Goal: Information Seeking & Learning: Learn about a topic

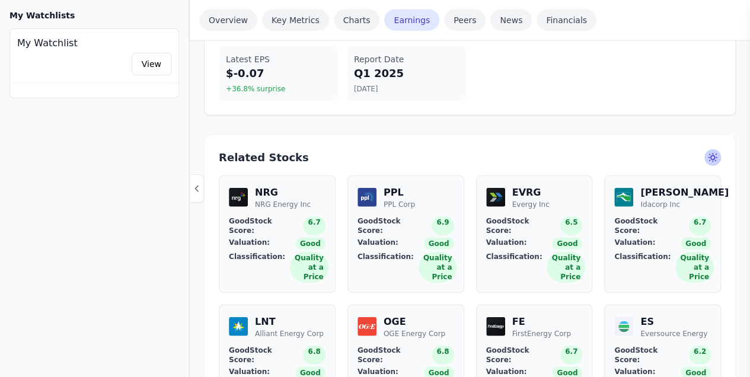
scroll to position [1384, 0]
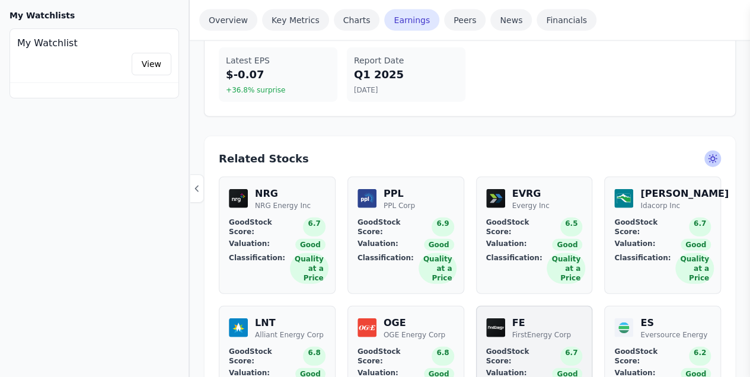
click at [518, 306] on link "FE FirstEnergy Corp GoodStock Score: 6.7 Valuation: Good Classification: Qualit…" at bounding box center [534, 364] width 117 height 117
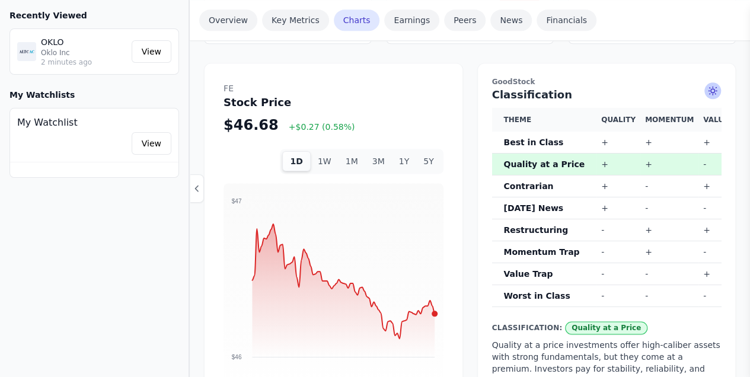
scroll to position [712, 0]
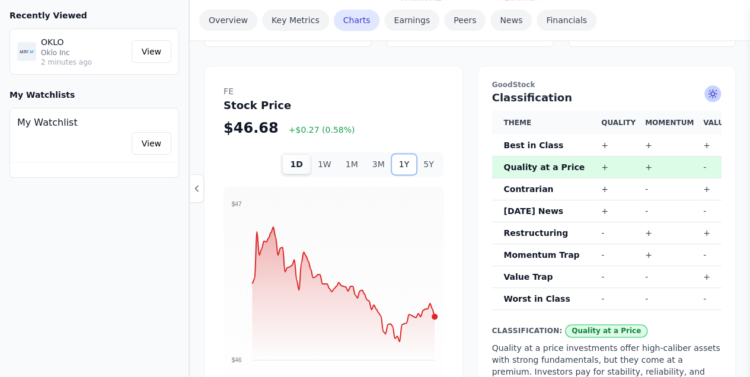
click at [409, 154] on button "1Y" at bounding box center [404, 164] width 24 height 20
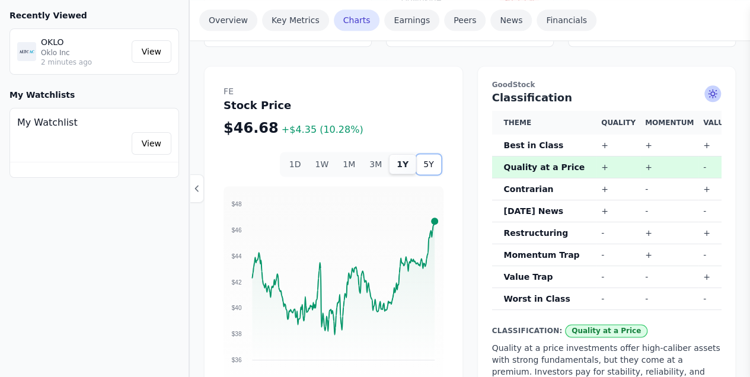
click at [425, 154] on button "5Y" at bounding box center [428, 164] width 24 height 20
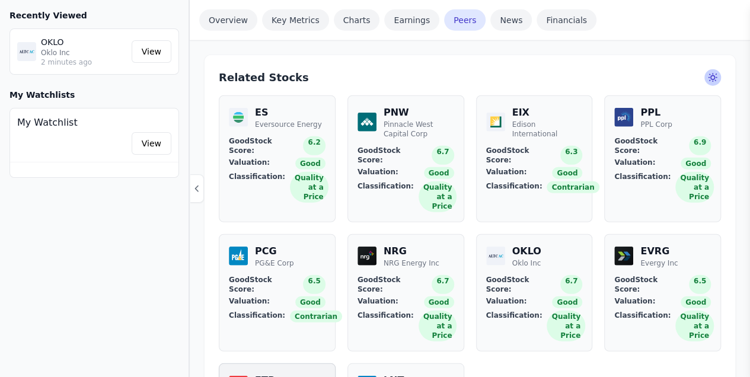
scroll to position [1463, 0]
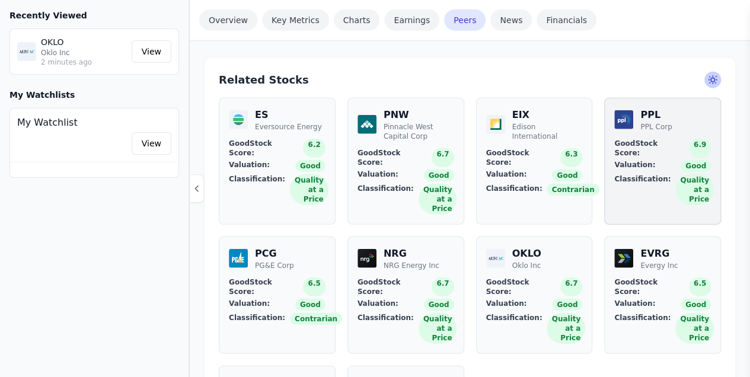
click at [655, 160] on div "Valuation: Good" at bounding box center [663, 166] width 97 height 12
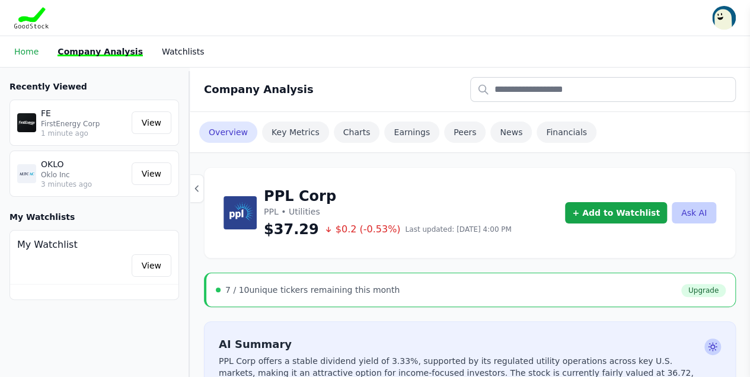
click at [26, 52] on link "Home" at bounding box center [26, 51] width 24 height 9
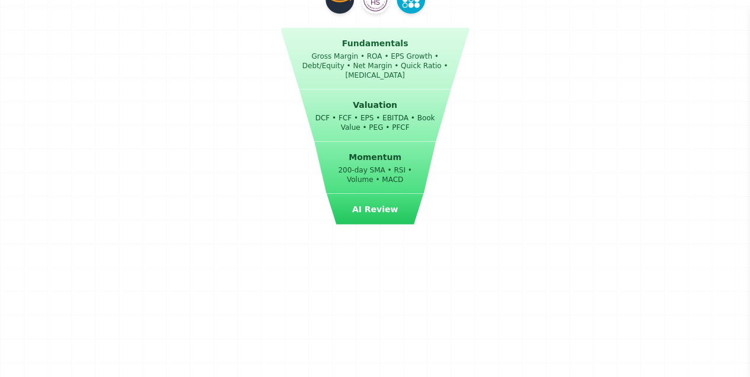
scroll to position [1494, 0]
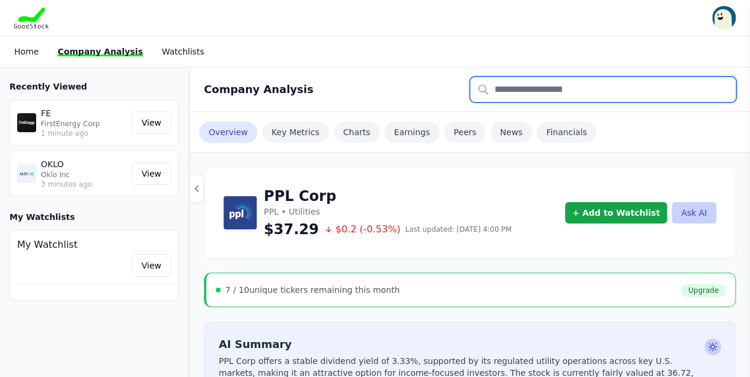
click at [507, 87] on input "text" at bounding box center [603, 89] width 266 height 25
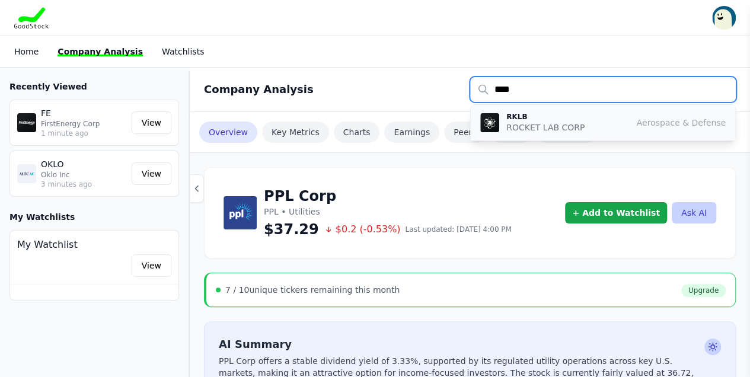
type input "****"
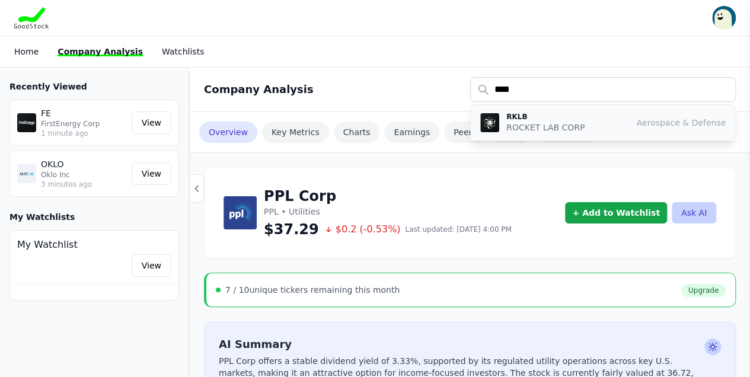
click at [517, 122] on p "ROCKET LAB CORP" at bounding box center [546, 128] width 78 height 12
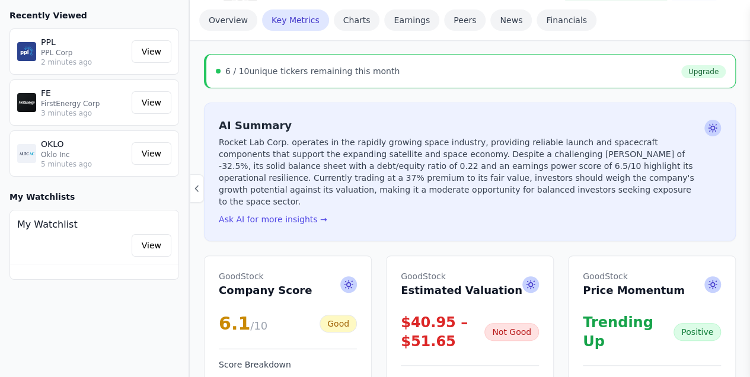
scroll to position [198, 0]
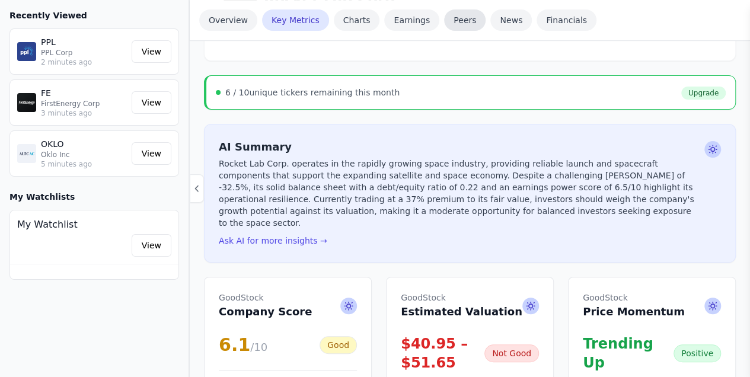
click at [453, 25] on link "Peers" at bounding box center [465, 19] width 42 height 21
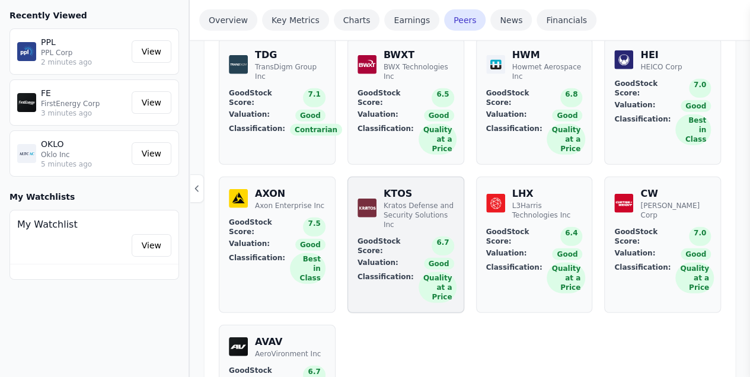
scroll to position [1535, 0]
click at [255, 365] on span "GoodStock Score:" at bounding box center [263, 374] width 69 height 19
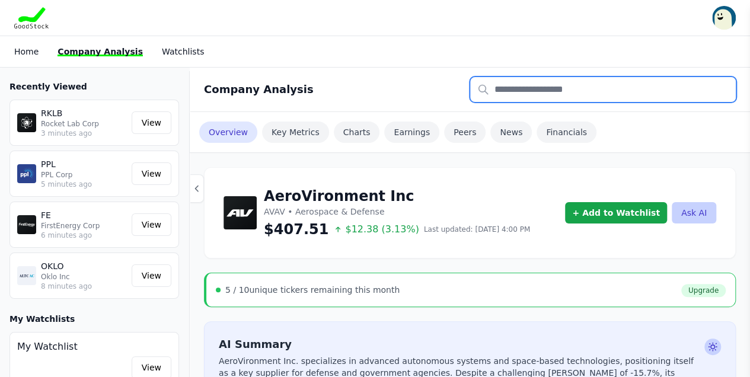
click at [510, 94] on input "text" at bounding box center [603, 89] width 266 height 25
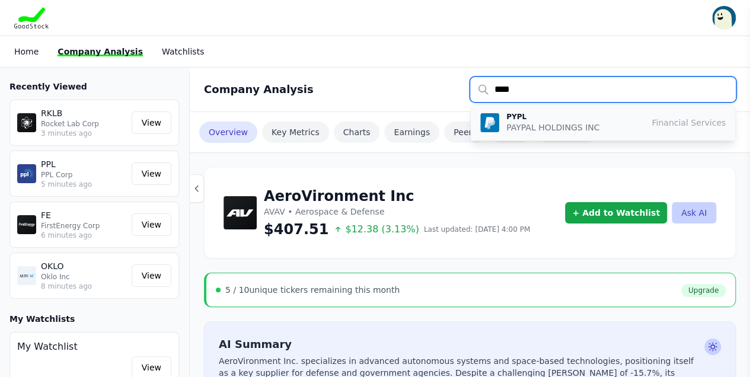
type input "****"
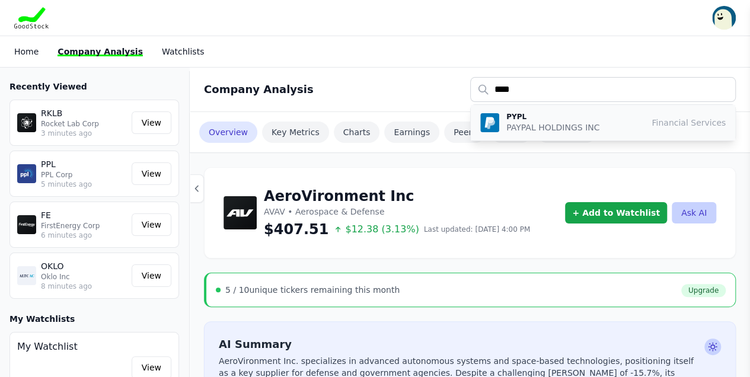
click at [517, 117] on p "PYPL" at bounding box center [553, 116] width 93 height 9
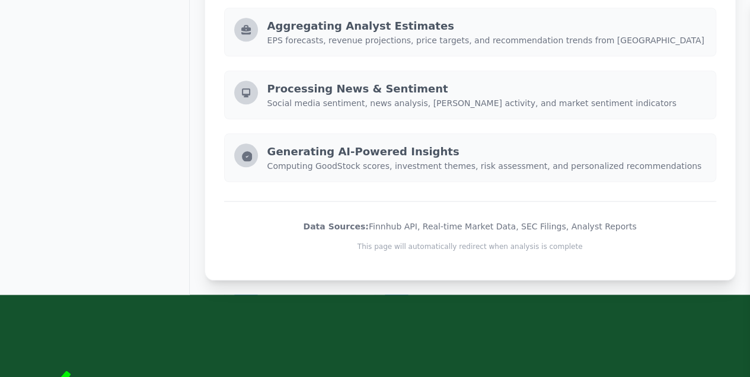
scroll to position [553, 0]
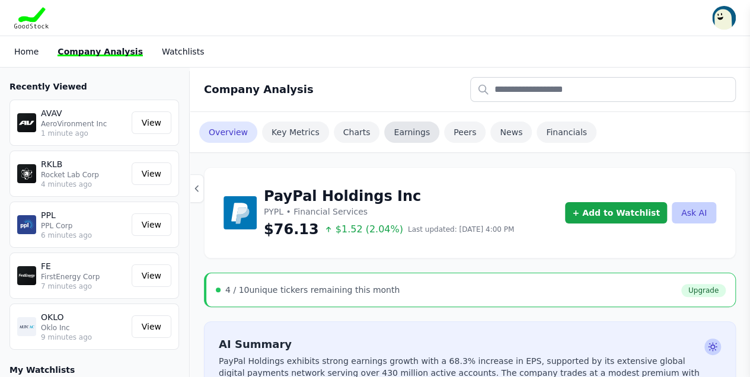
click at [405, 136] on link "Earnings" at bounding box center [411, 132] width 55 height 21
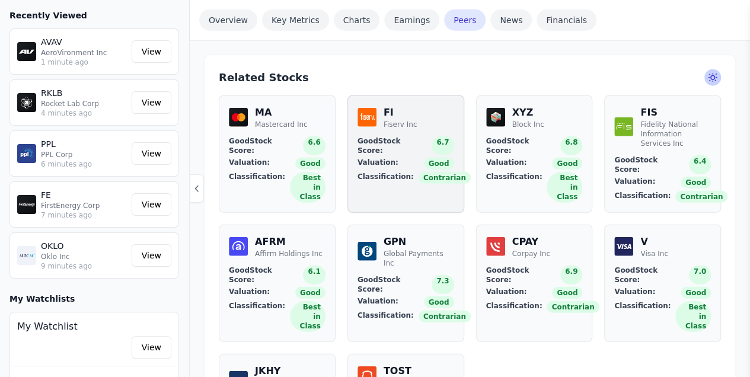
scroll to position [1497, 0]
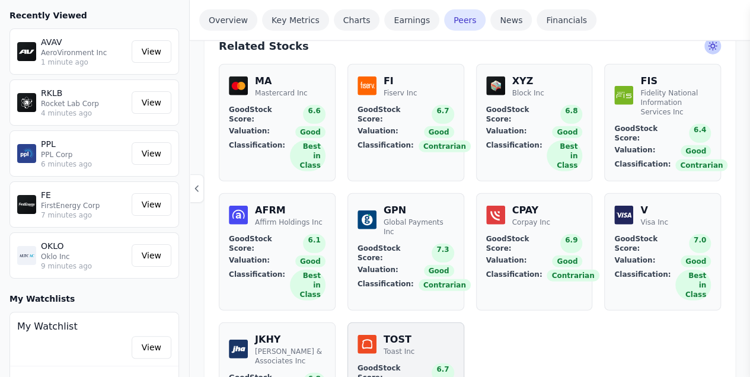
click at [399, 347] on div "Toast Inc" at bounding box center [399, 351] width 31 height 9
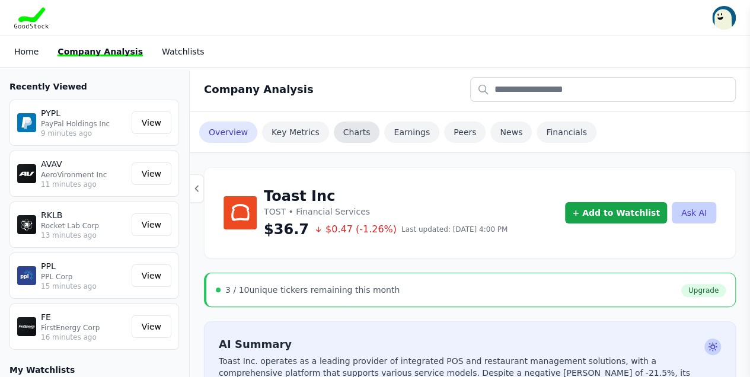
click at [346, 131] on link "Charts" at bounding box center [357, 132] width 46 height 21
click at [297, 132] on link "Key Metrics" at bounding box center [295, 132] width 67 height 21
click at [399, 136] on link "Earnings" at bounding box center [411, 132] width 55 height 21
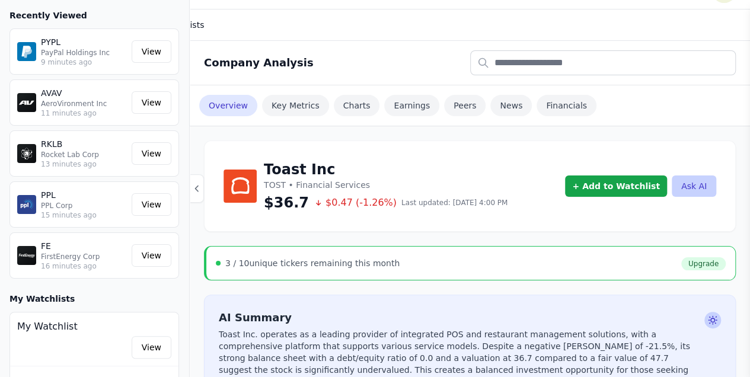
scroll to position [21, 0]
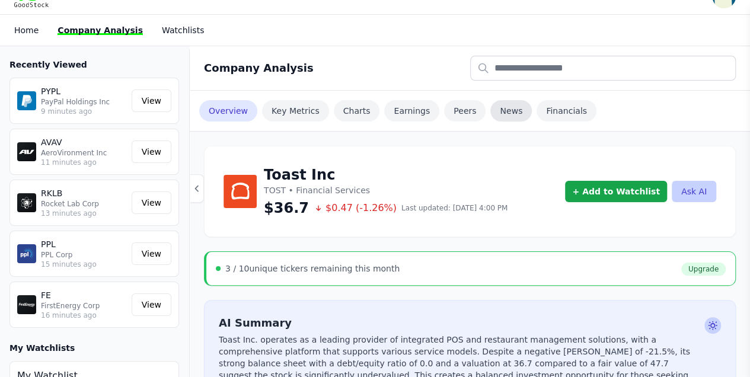
click at [494, 110] on link "News" at bounding box center [512, 110] width 42 height 21
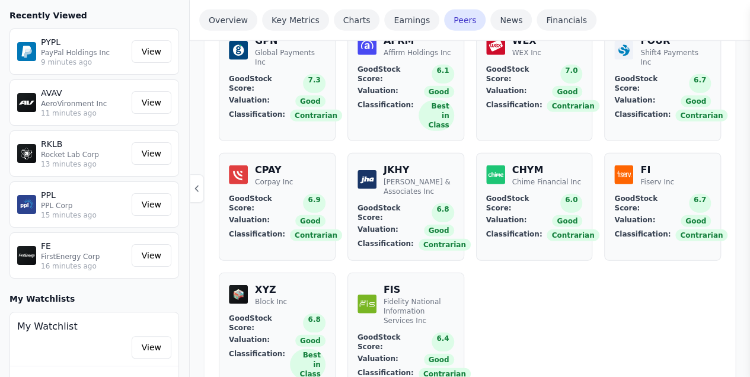
scroll to position [1340, 0]
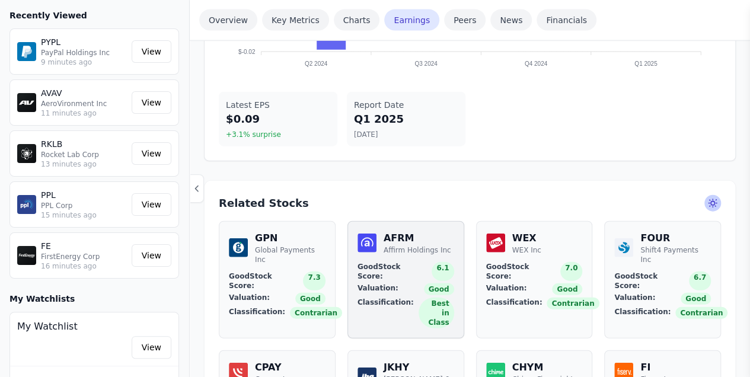
click at [408, 227] on link "AFRM Affirm Holdings Inc GoodStock Score: 6.1 Valuation: Good Classification: B…" at bounding box center [406, 279] width 117 height 117
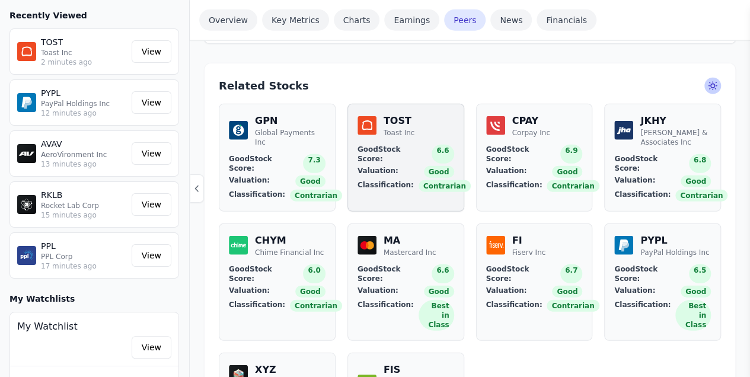
scroll to position [1503, 0]
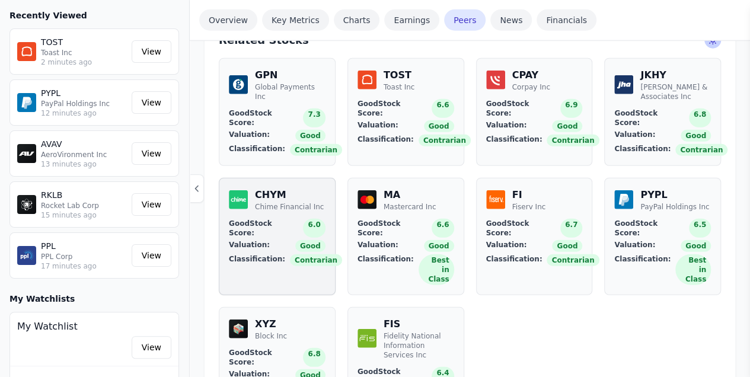
click at [258, 219] on span "GoodStock Score:" at bounding box center [263, 228] width 69 height 19
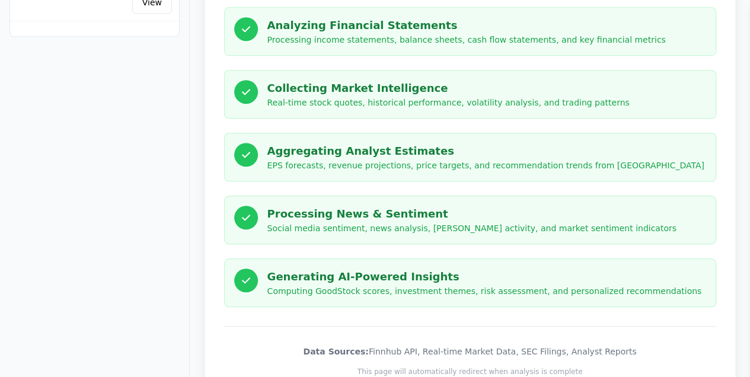
scroll to position [326, 0]
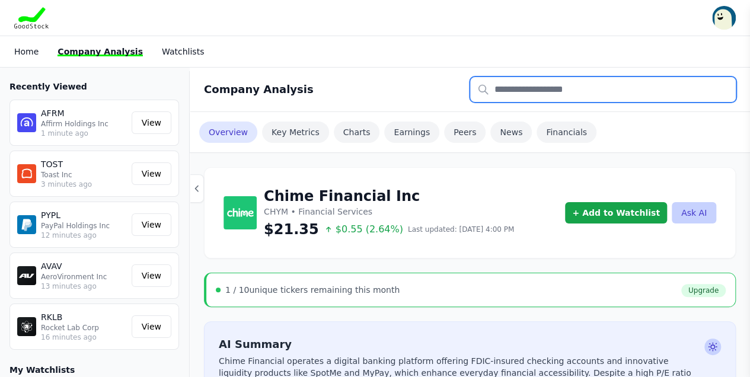
click at [504, 92] on input "text" at bounding box center [603, 89] width 266 height 25
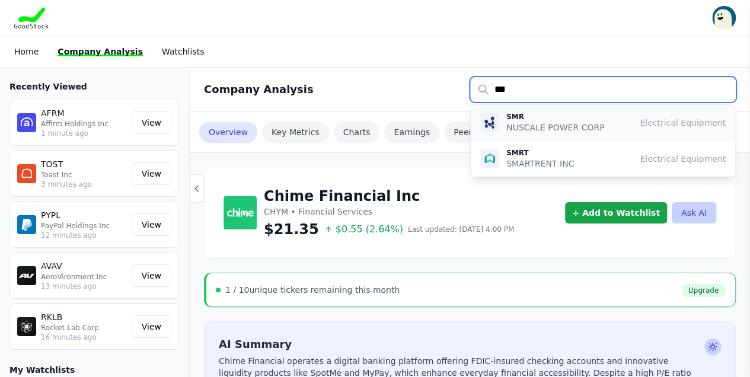
type input "***"
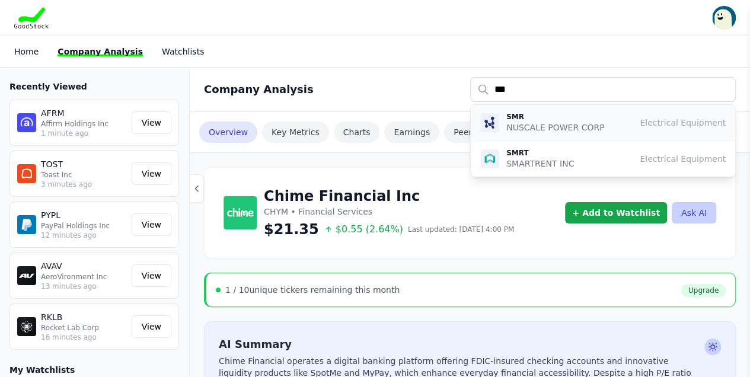
click at [526, 126] on p "NUSCALE POWER CORP" at bounding box center [556, 128] width 98 height 12
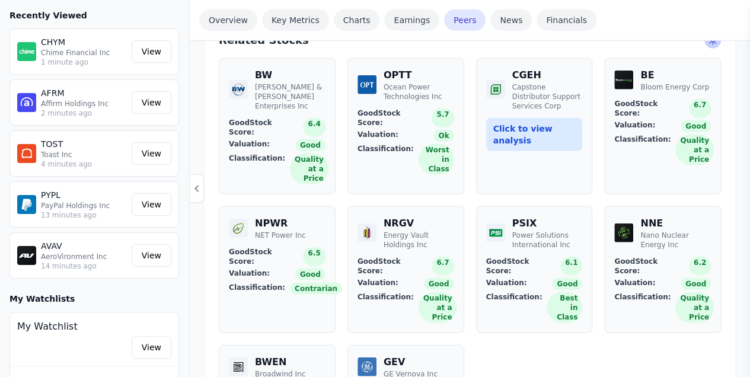
scroll to position [1542, 0]
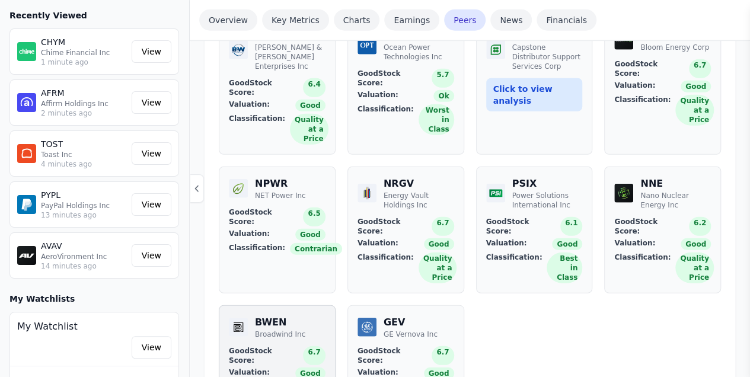
click at [272, 316] on div "BWEN" at bounding box center [280, 323] width 50 height 14
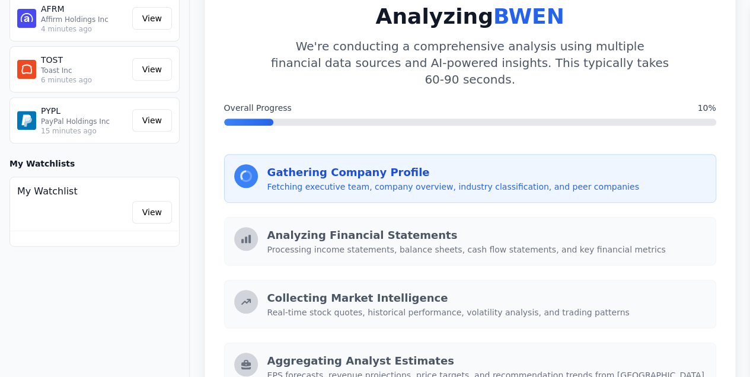
scroll to position [276, 0]
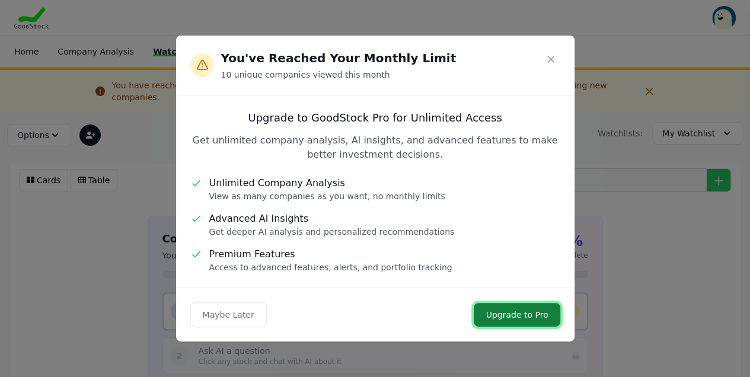
click at [518, 319] on link "Upgrade to Pro" at bounding box center [517, 315] width 86 height 24
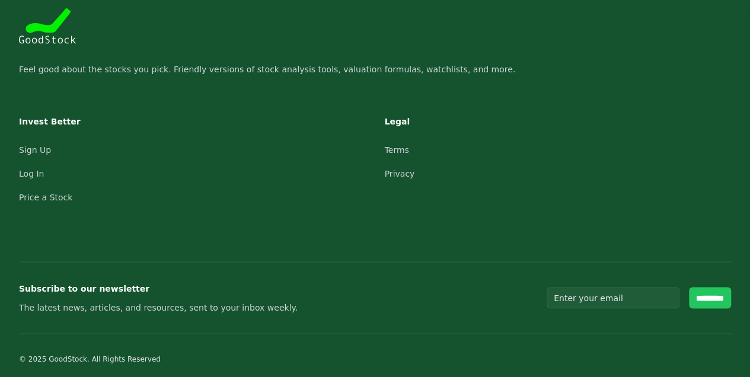
scroll to position [889, 0]
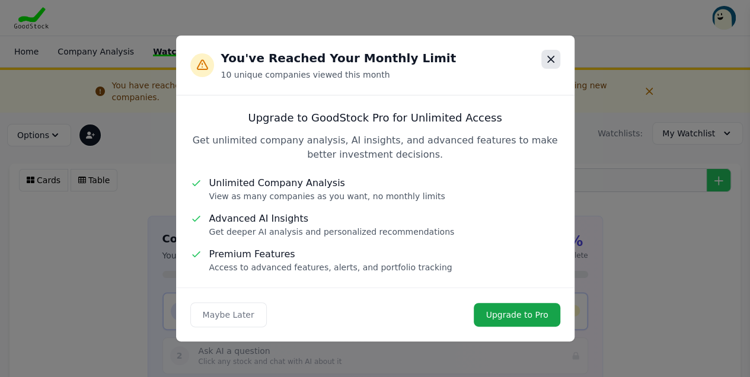
click at [546, 61] on button "Close modal" at bounding box center [551, 59] width 19 height 19
click at [549, 62] on icon "button" at bounding box center [551, 59] width 7 height 7
click at [509, 319] on link "Upgrade to Pro" at bounding box center [517, 315] width 86 height 24
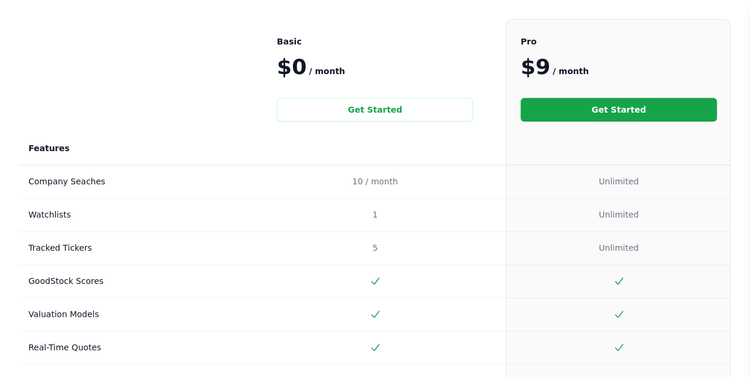
scroll to position [119, 0]
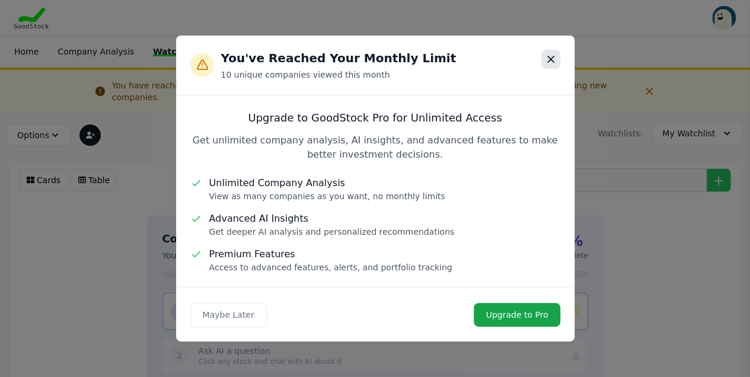
click at [548, 62] on icon "button" at bounding box center [551, 59] width 7 height 7
click at [551, 58] on icon "button" at bounding box center [551, 59] width 7 height 7
click at [550, 59] on icon "button" at bounding box center [551, 59] width 6 height 6
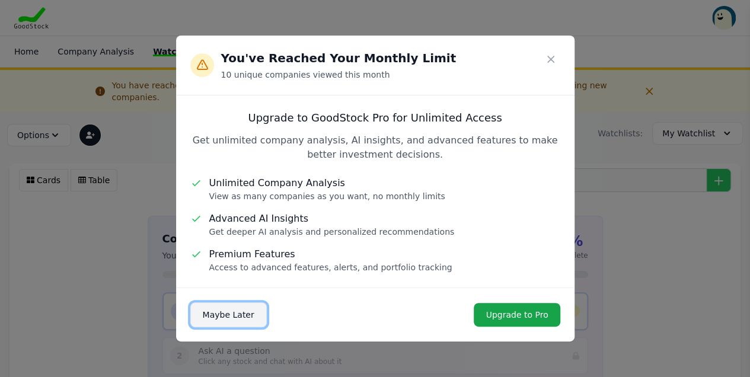
click at [230, 314] on button "Maybe Later" at bounding box center [228, 315] width 77 height 25
